Goal: Transaction & Acquisition: Purchase product/service

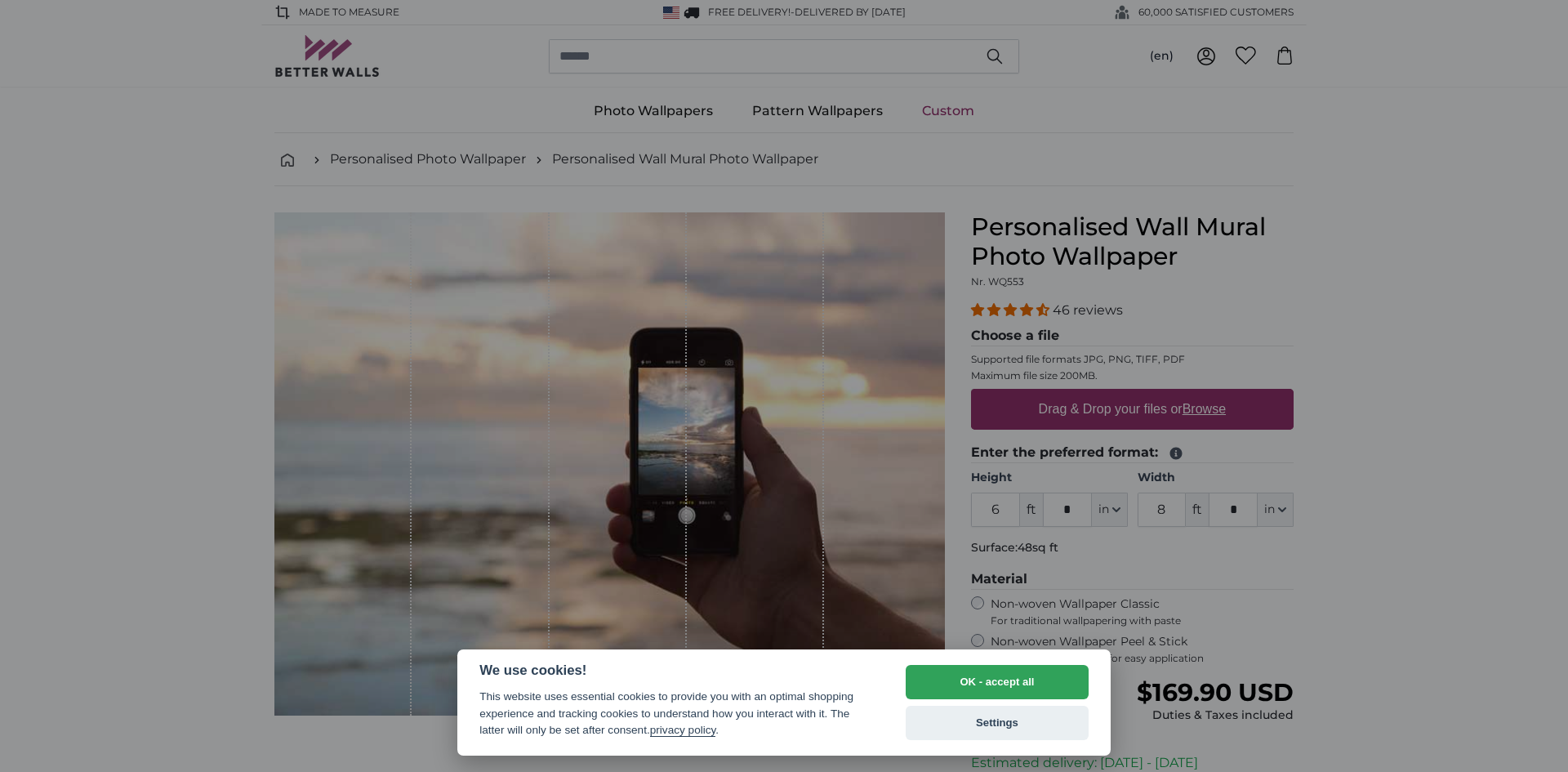
click at [1270, 597] on div at bounding box center [784, 386] width 1568 height 772
click at [989, 681] on button "OK - accept all" at bounding box center [997, 682] width 183 height 35
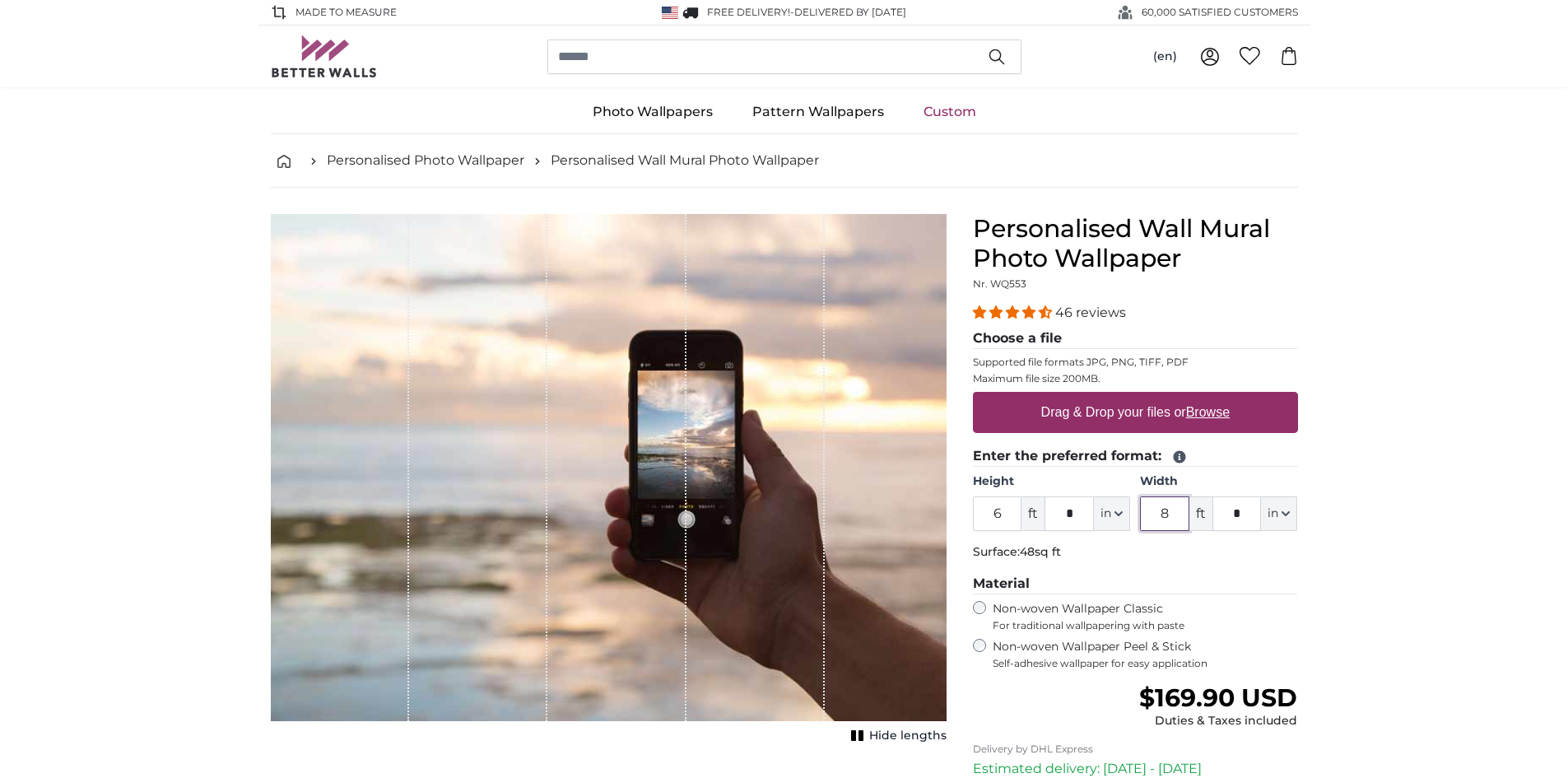
click at [1175, 515] on input "8" at bounding box center [1164, 513] width 49 height 35
type input "24"
click at [1218, 583] on legend "Material" at bounding box center [1135, 584] width 325 height 21
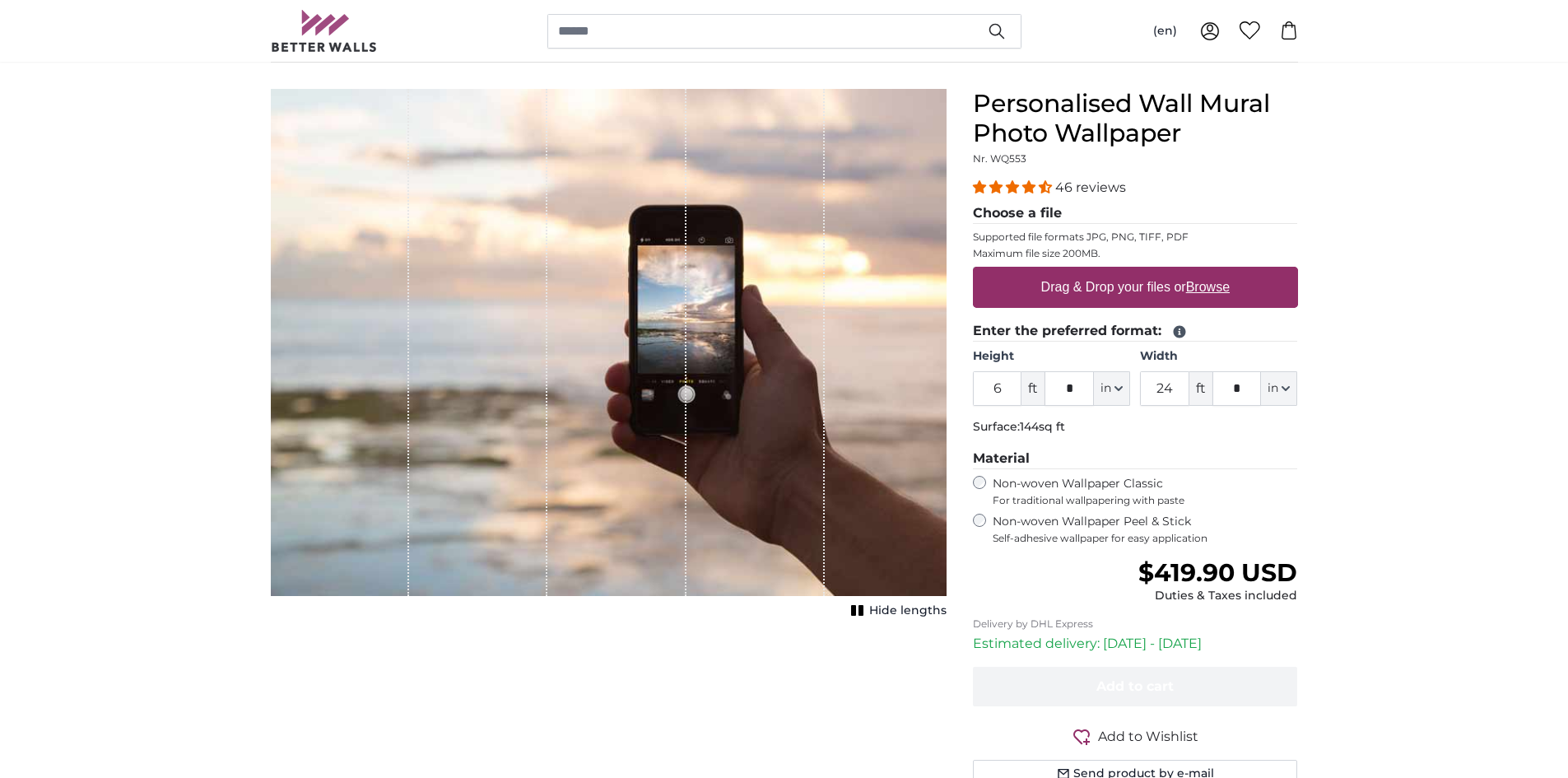
scroll to position [164, 0]
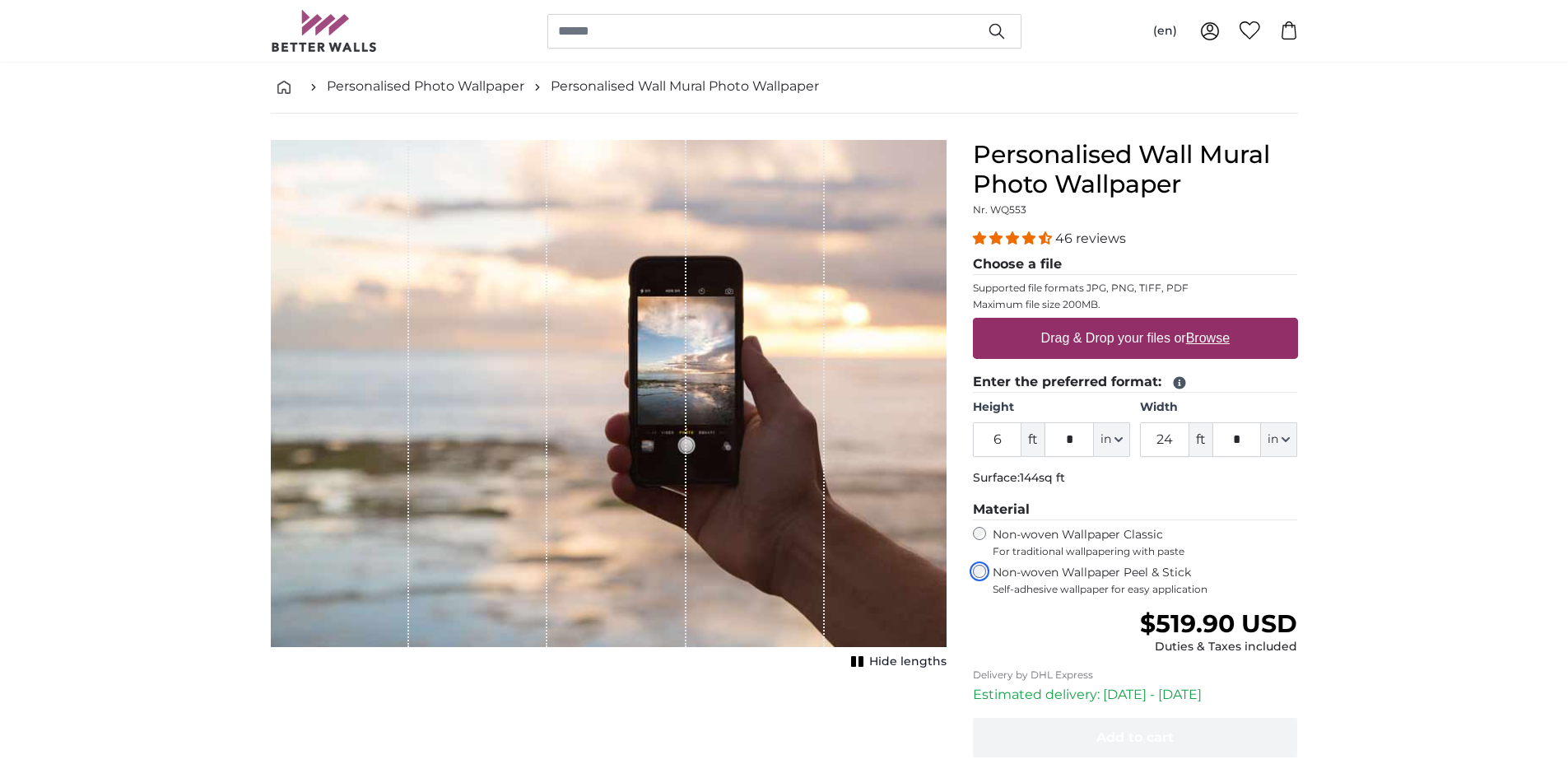
scroll to position [82, 0]
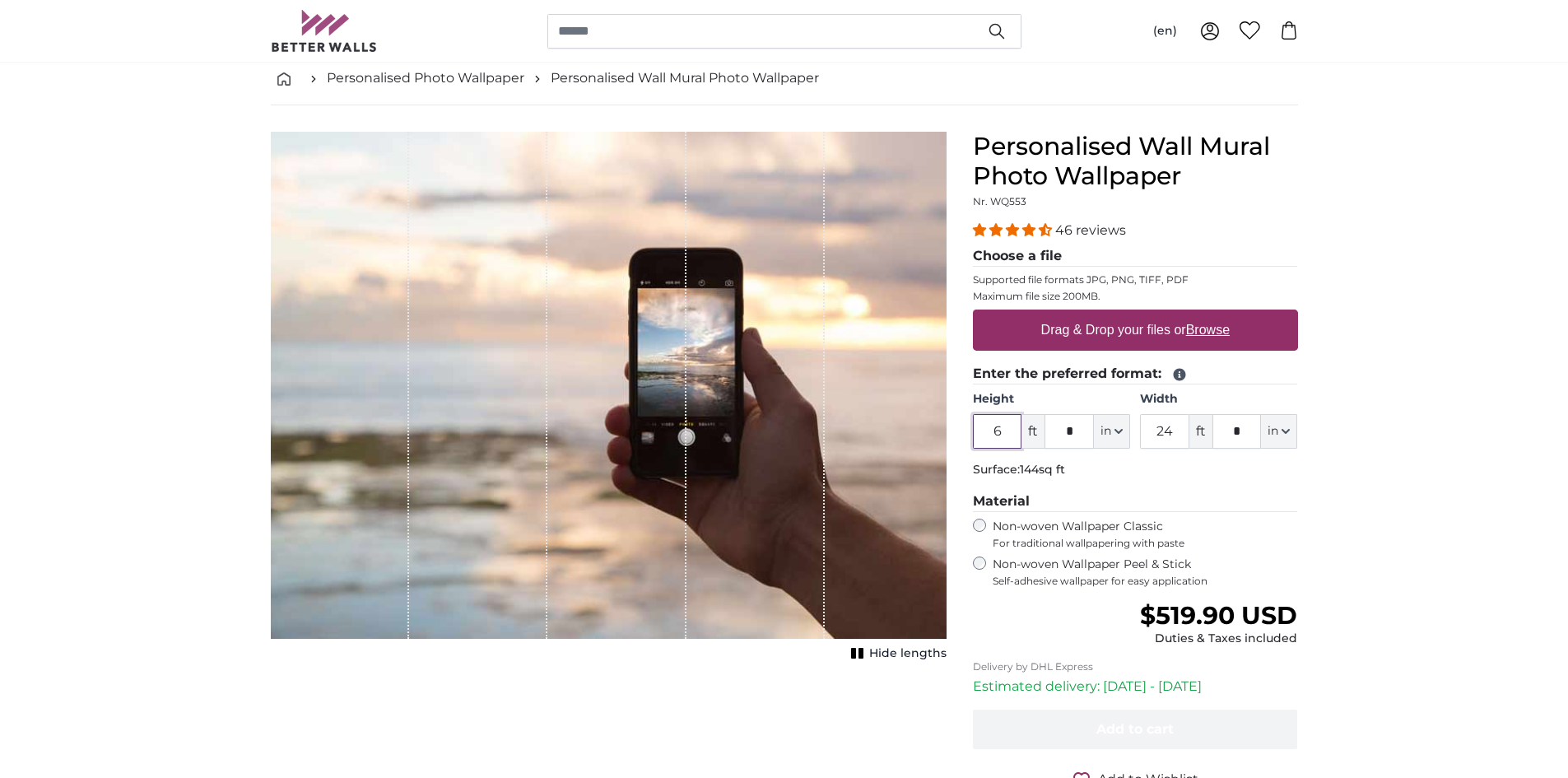
click at [998, 439] on input "6" at bounding box center [997, 431] width 49 height 35
drag, startPoint x: 1003, startPoint y: 436, endPoint x: 989, endPoint y: 437, distance: 14.0
click at [989, 437] on input "6" at bounding box center [997, 431] width 49 height 35
type input "4"
click at [1075, 430] on input "*" at bounding box center [1069, 431] width 49 height 35
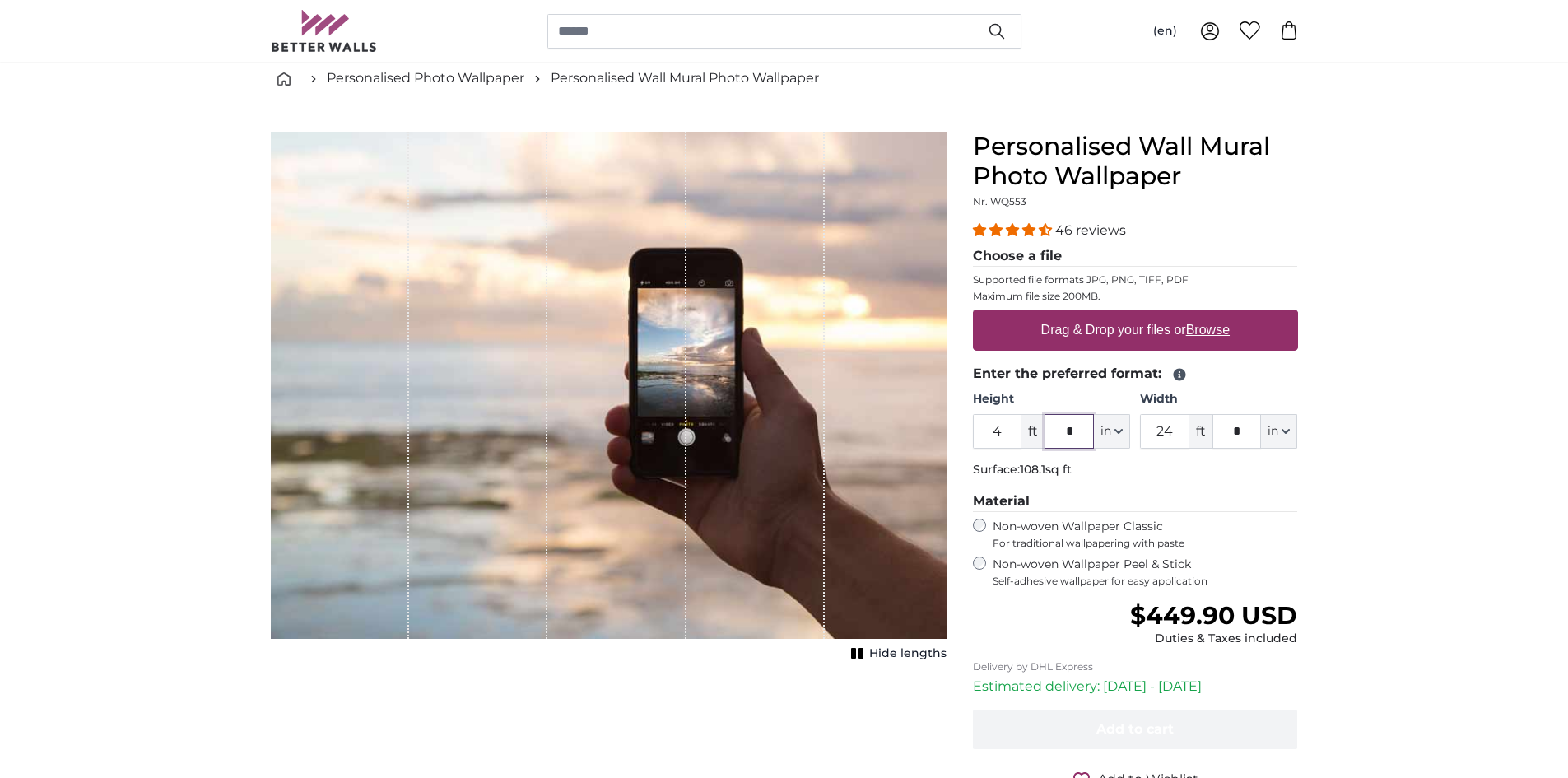
type input "*"
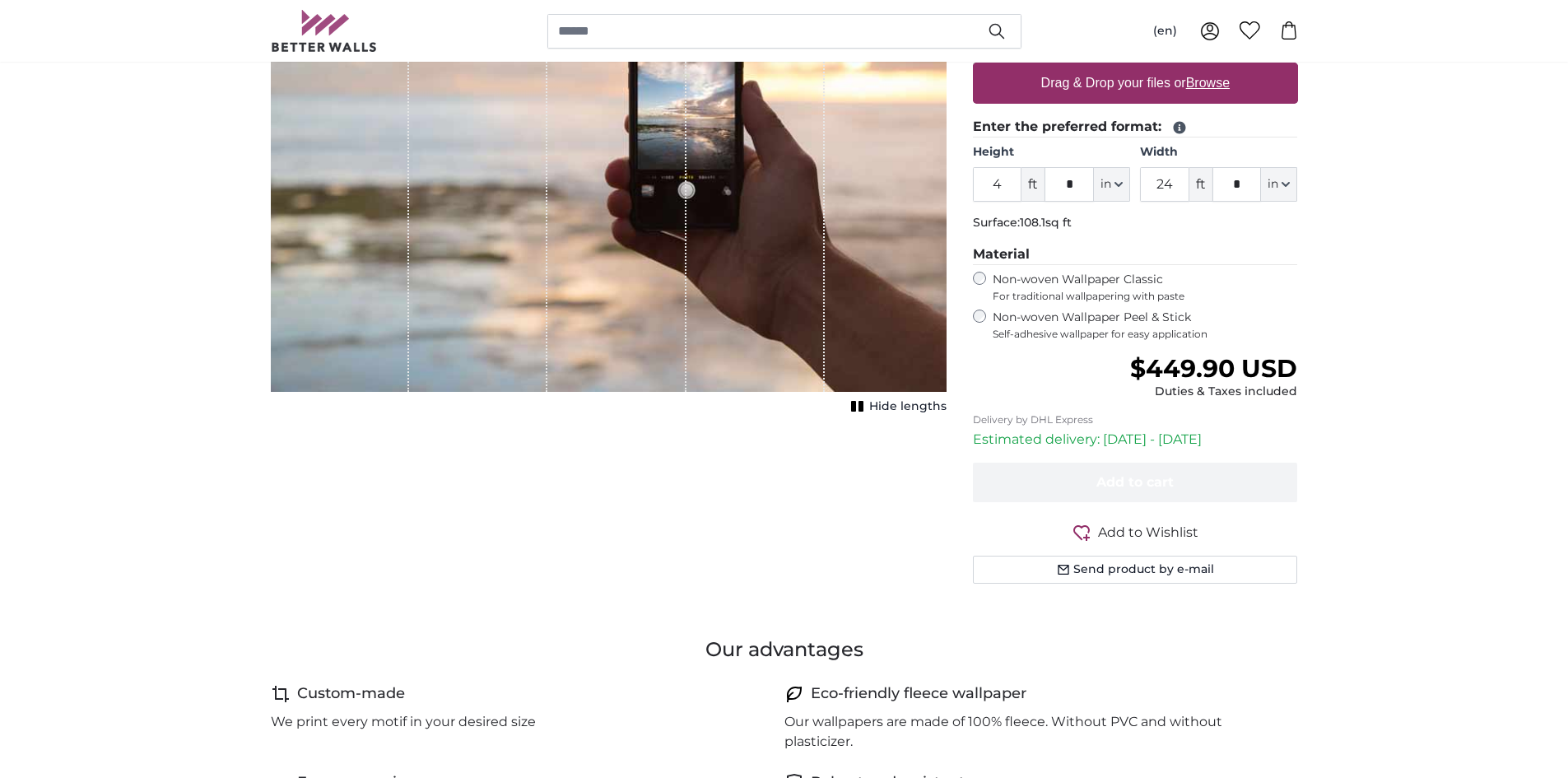
scroll to position [247, 0]
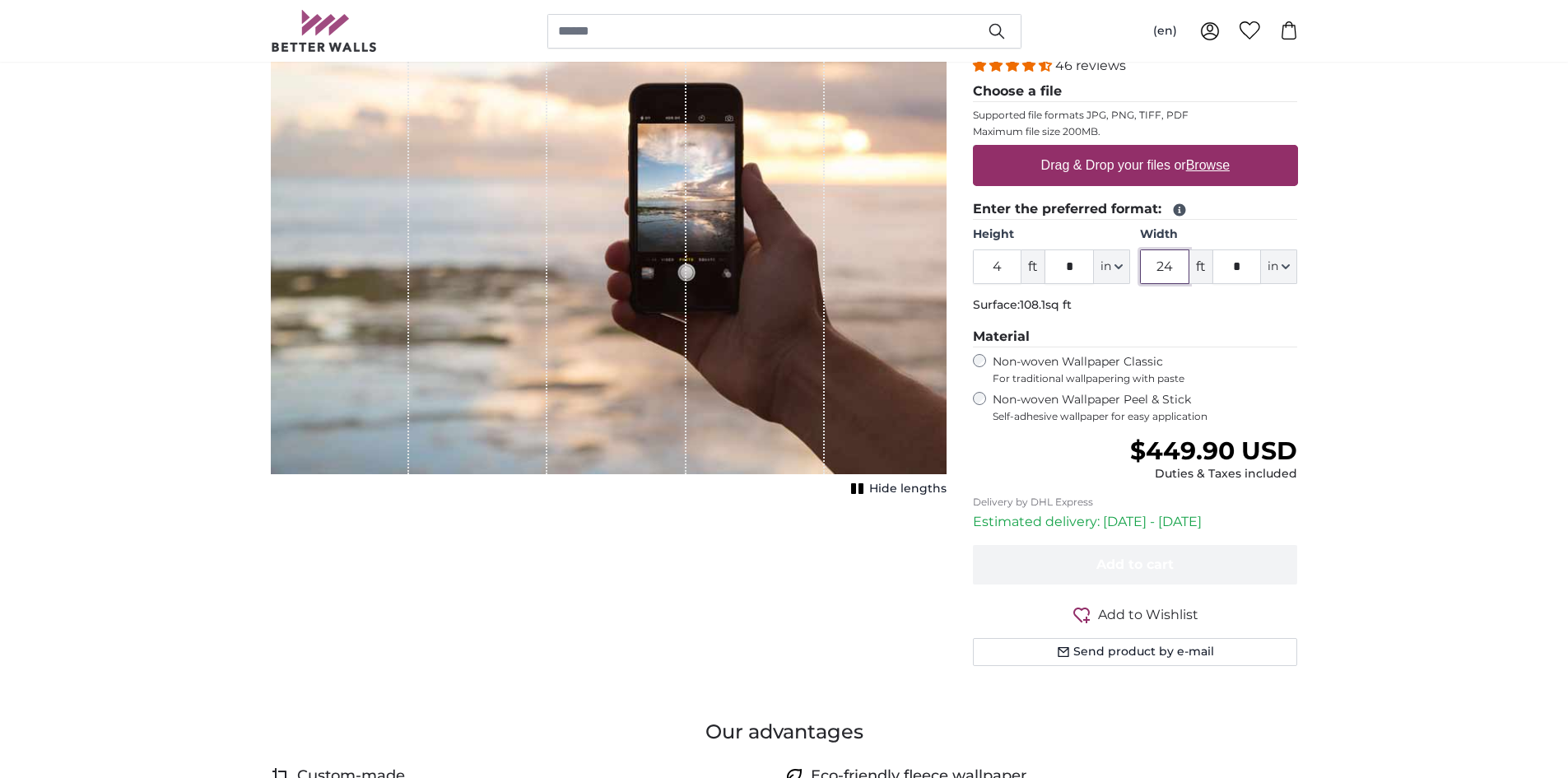
click at [1173, 270] on input "24" at bounding box center [1164, 267] width 49 height 35
drag, startPoint x: 1172, startPoint y: 268, endPoint x: 1148, endPoint y: 268, distance: 24.0
click at [1148, 268] on input "24" at bounding box center [1164, 267] width 49 height 35
drag, startPoint x: 1175, startPoint y: 274, endPoint x: 1145, endPoint y: 276, distance: 30.1
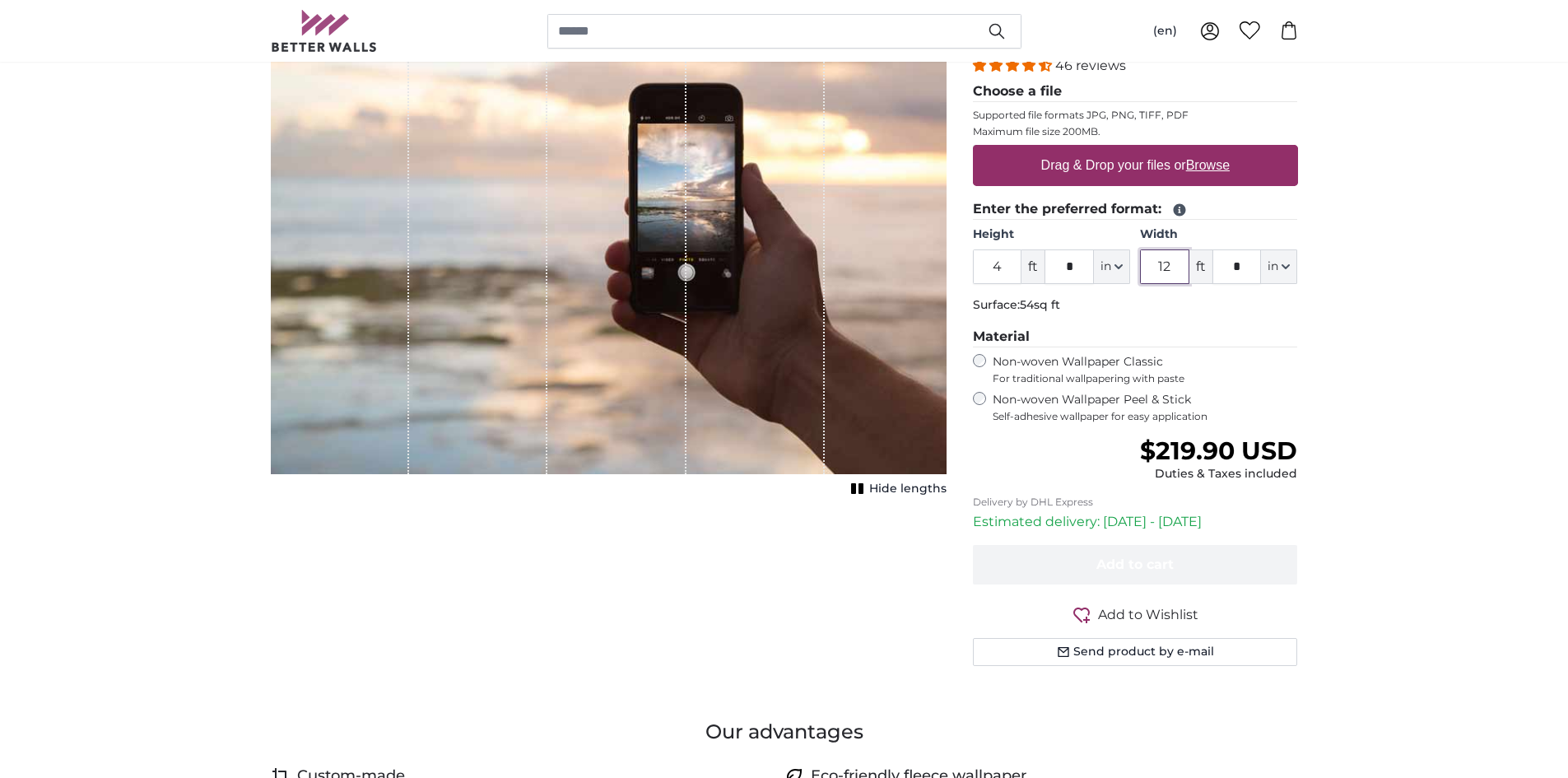
click at [1145, 276] on input "12" at bounding box center [1164, 267] width 49 height 35
type input "8"
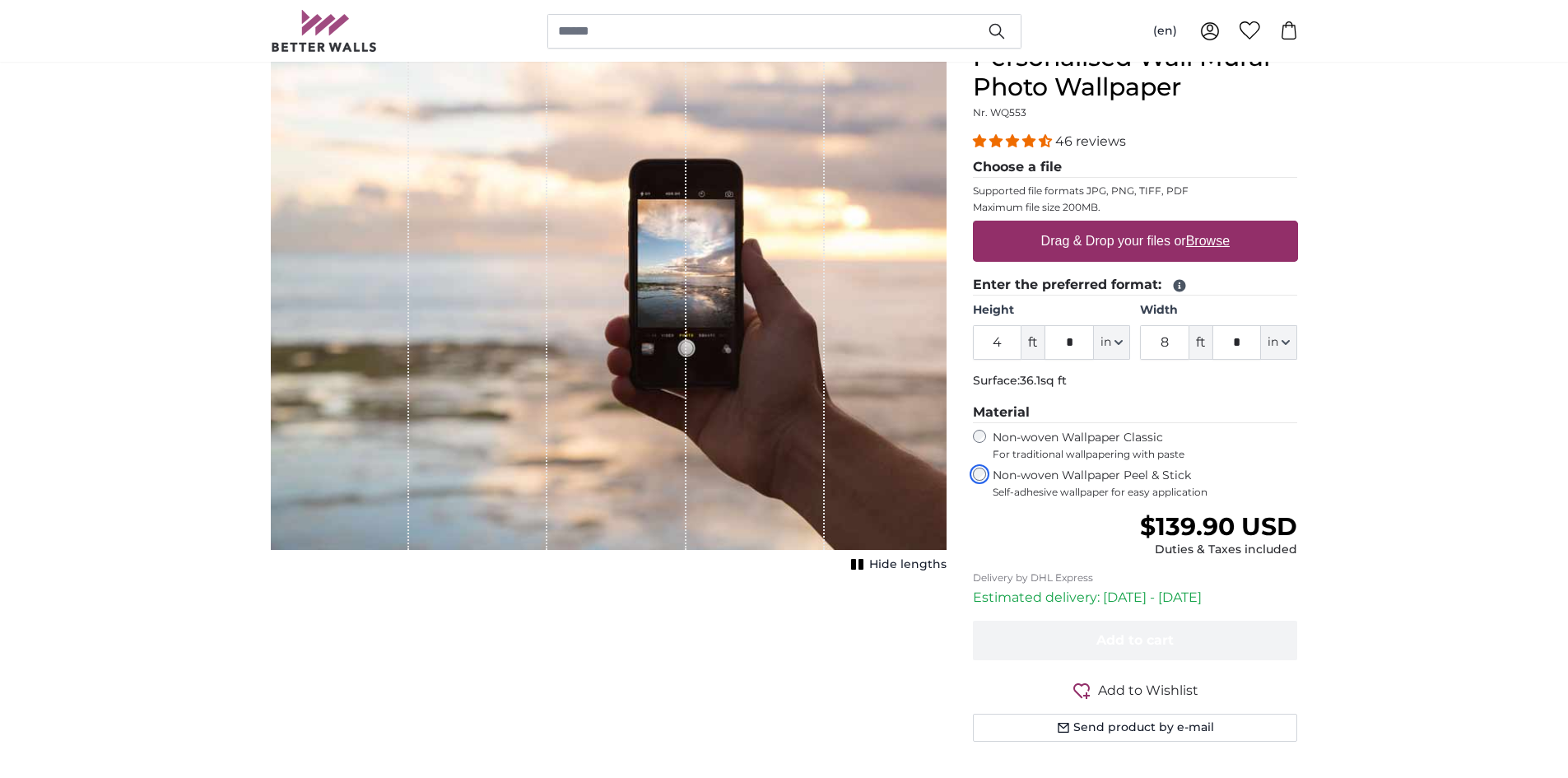
scroll to position [164, 0]
